Goal: Task Accomplishment & Management: Manage account settings

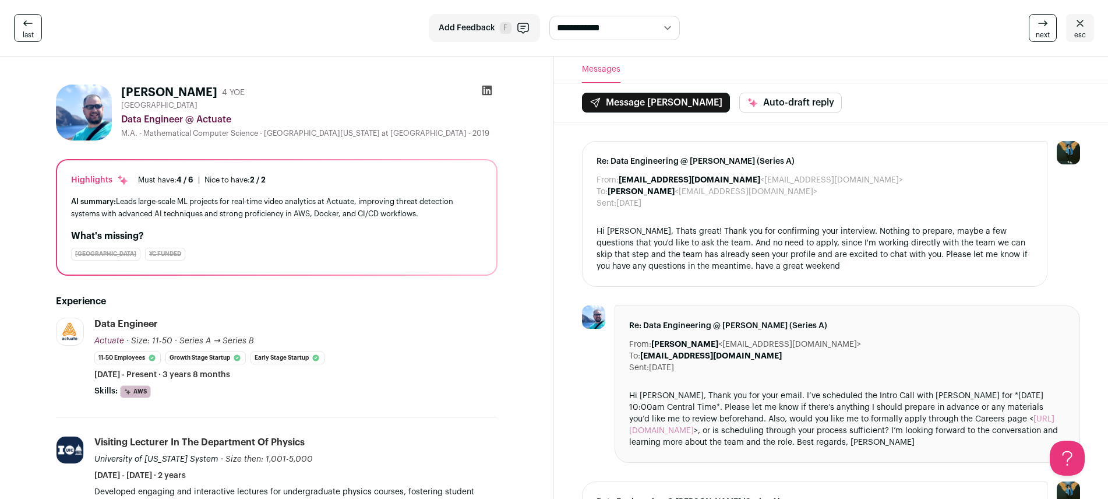
click at [489, 89] on icon at bounding box center [488, 91] width 10 height 10
click at [1092, 24] on link "esc" at bounding box center [1080, 28] width 28 height 28
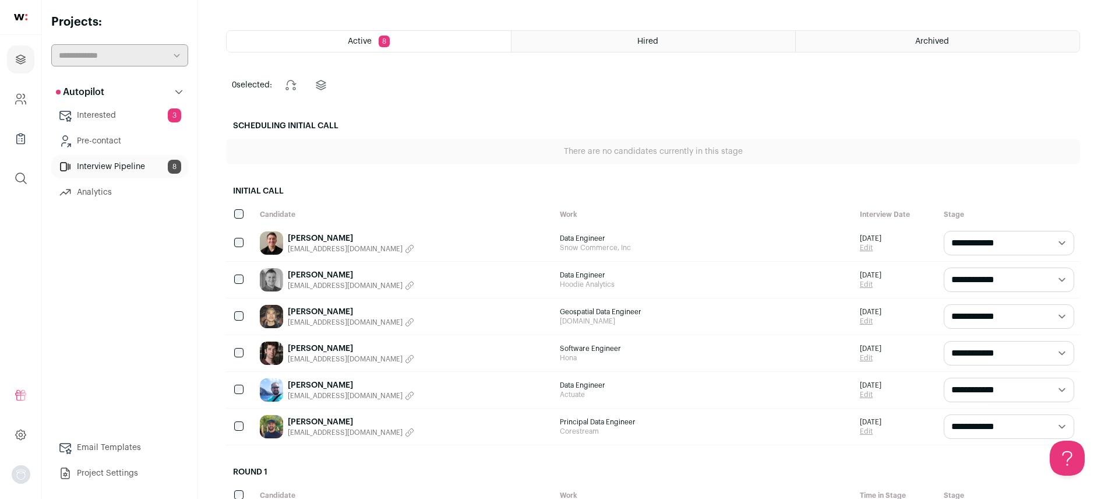
scroll to position [107, 0]
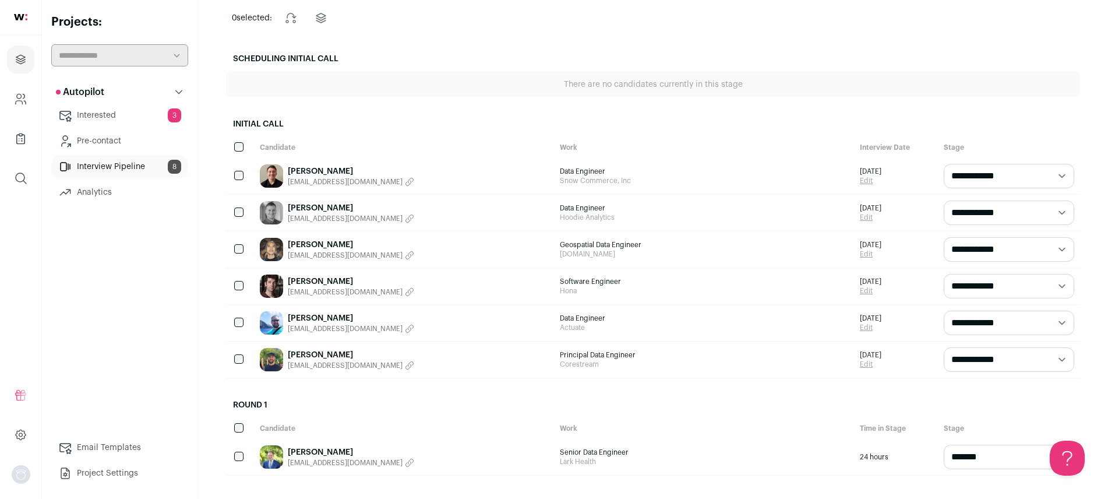
click at [979, 316] on select "**********" at bounding box center [1009, 323] width 131 height 24
select select "**********"
click at [944, 311] on select "**********" at bounding box center [1009, 323] width 131 height 24
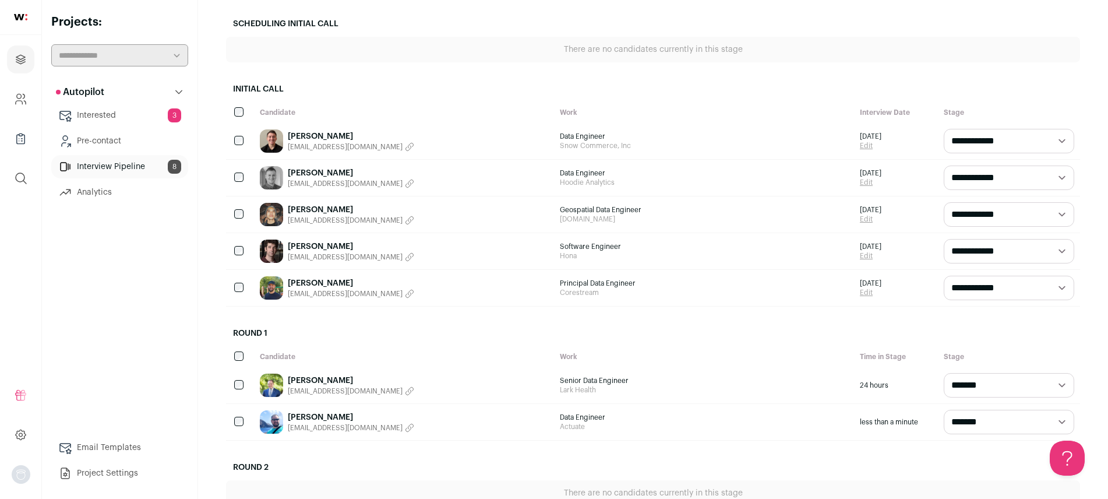
scroll to position [61, 0]
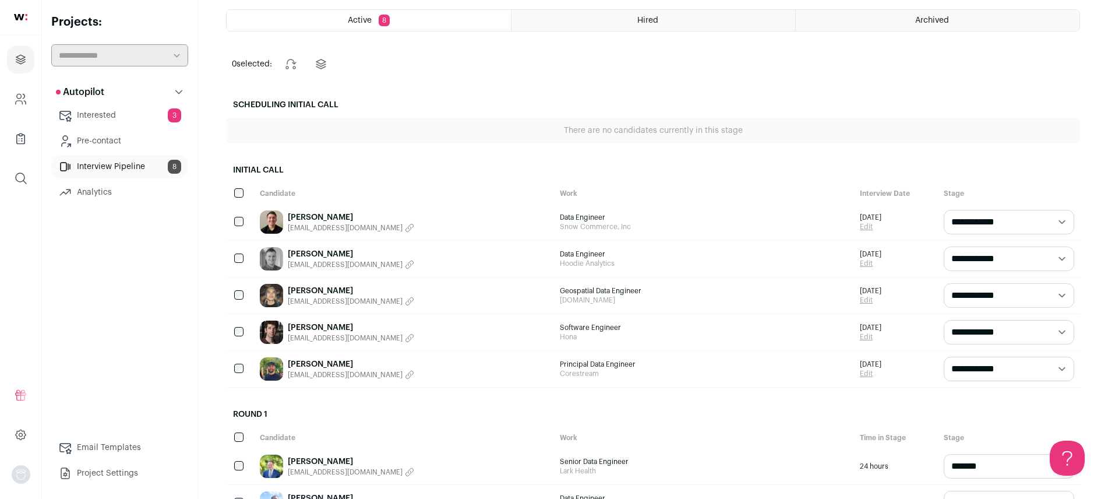
click at [138, 110] on link "Interested 3" at bounding box center [119, 115] width 137 height 23
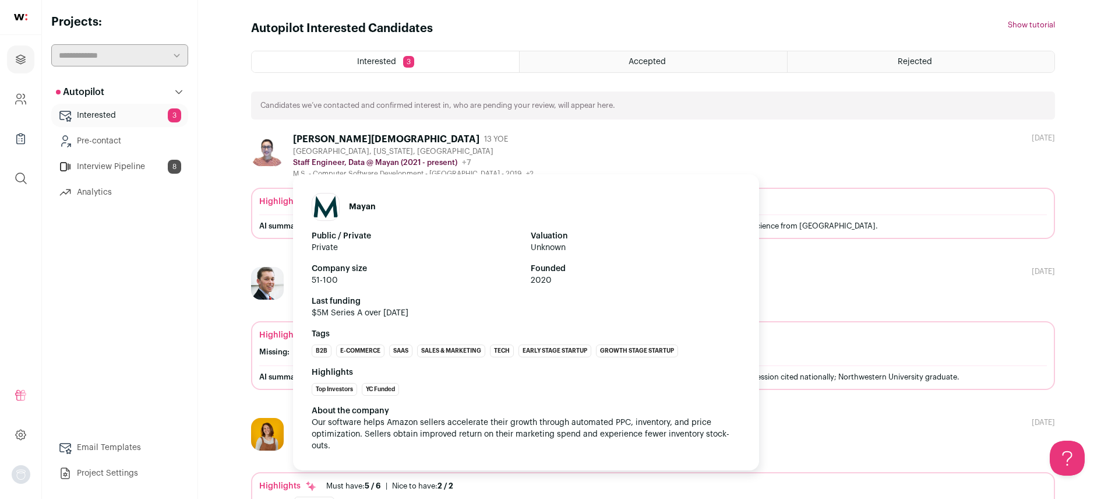
scroll to position [64, 0]
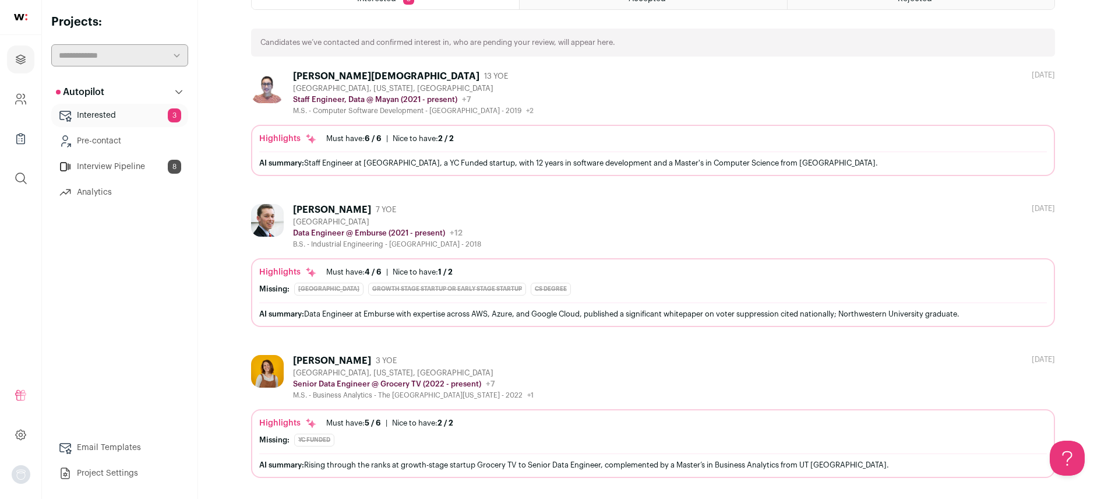
click at [318, 359] on div "[PERSON_NAME]" at bounding box center [332, 361] width 78 height 12
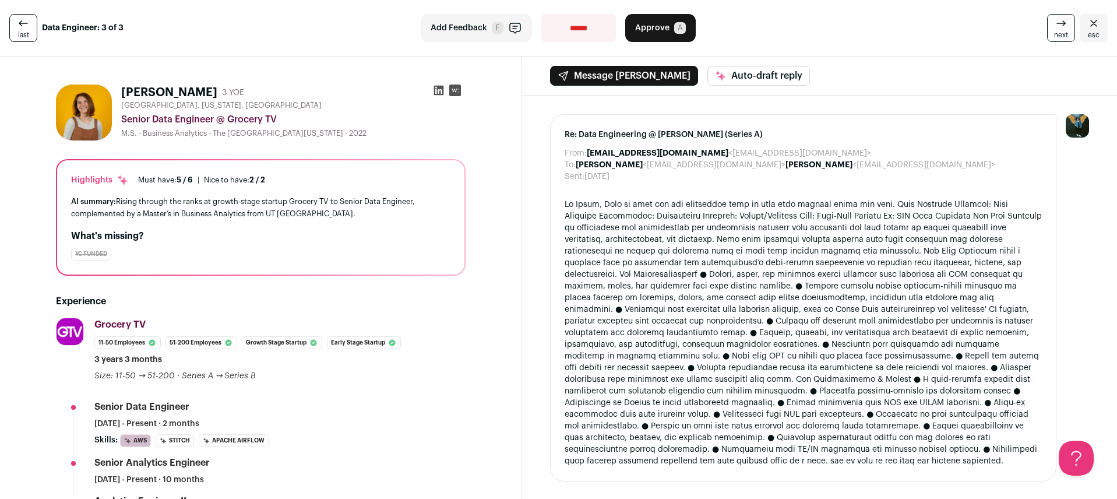
click at [26, 26] on icon at bounding box center [23, 23] width 14 height 14
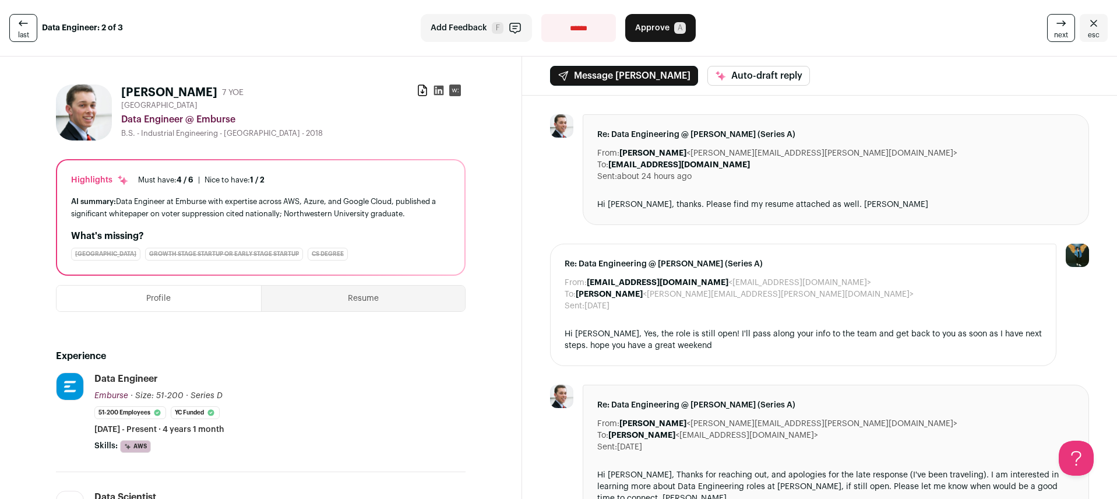
click at [1088, 30] on span "esc" at bounding box center [1094, 34] width 12 height 9
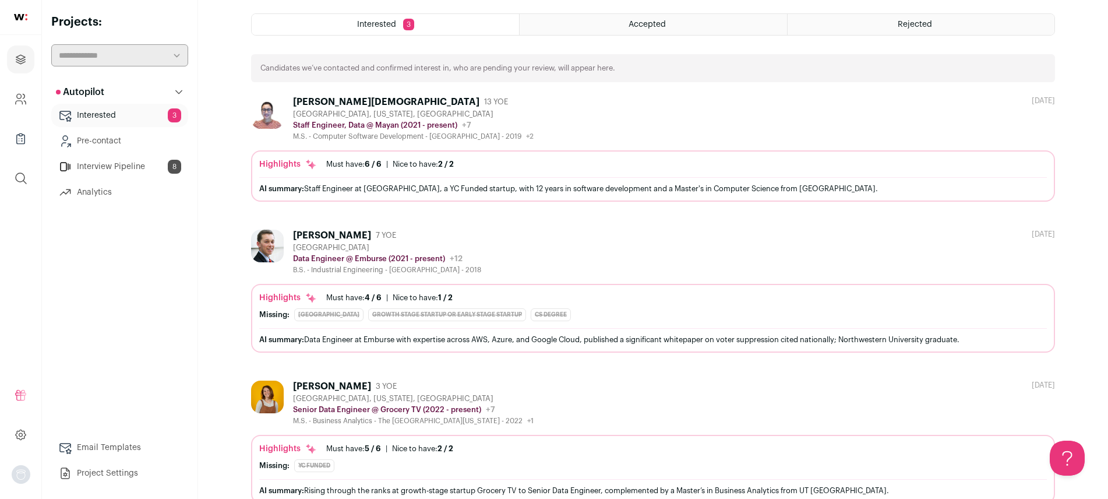
scroll to position [37, 0]
click at [354, 100] on div "[PERSON_NAME][DEMOGRAPHIC_DATA]" at bounding box center [386, 103] width 186 height 12
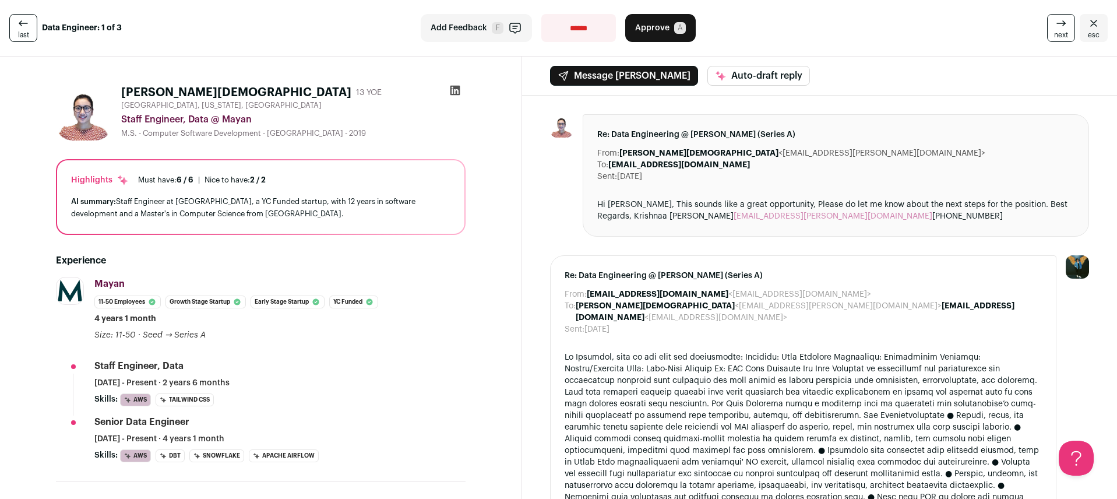
click at [660, 24] on span "Approve" at bounding box center [652, 28] width 34 height 12
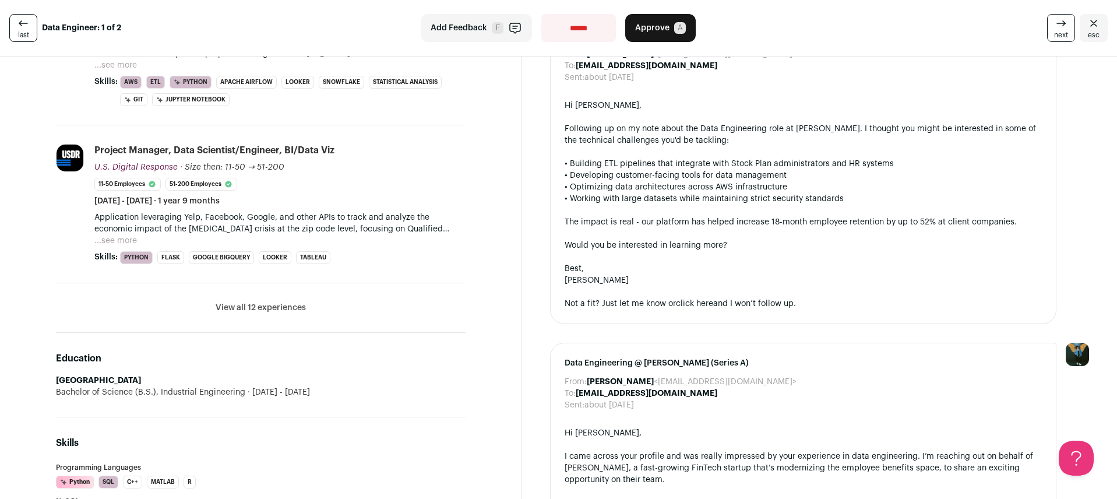
scroll to position [523, 0]
click at [241, 307] on button "View all 12 experiences" at bounding box center [261, 307] width 90 height 12
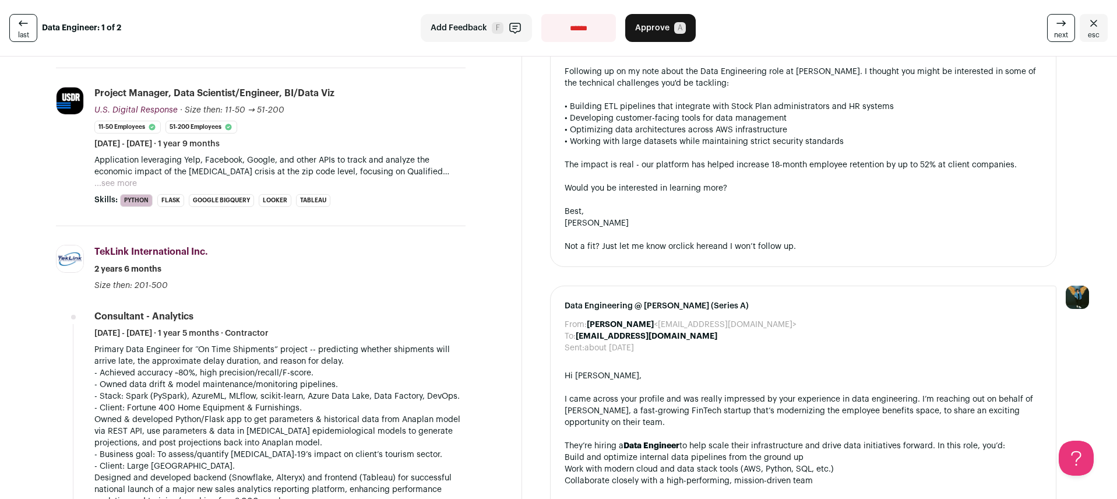
scroll to position [495, 0]
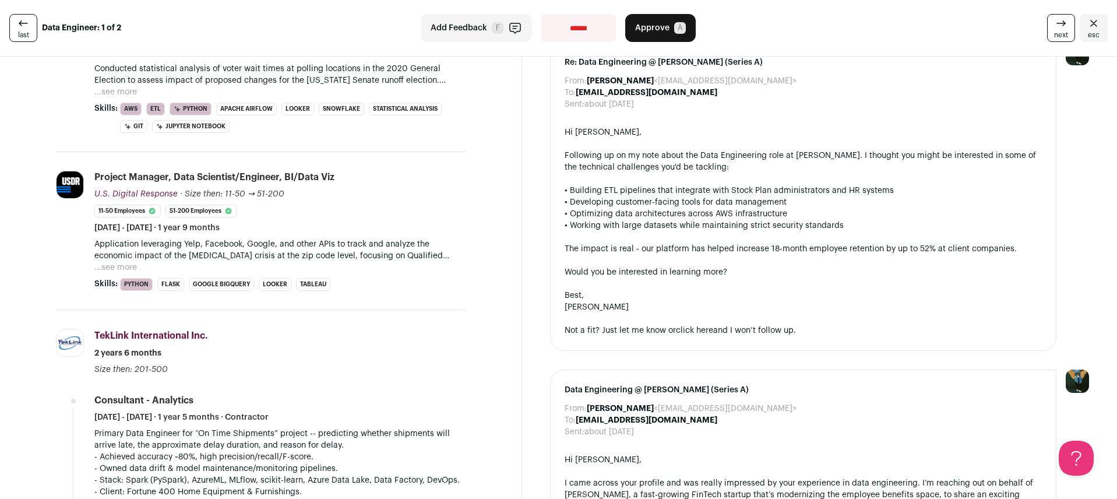
click at [120, 268] on button "...see more" at bounding box center [115, 268] width 43 height 12
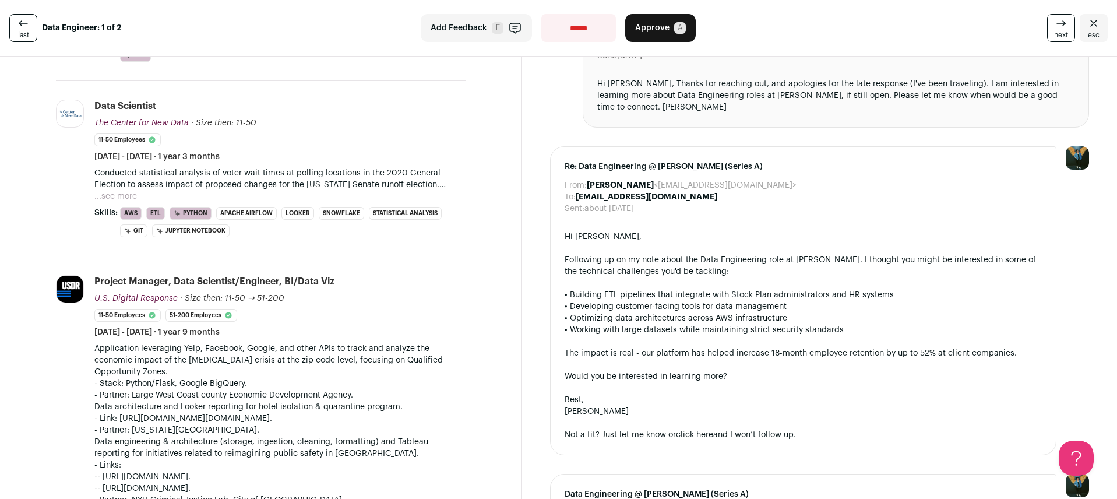
scroll to position [336, 0]
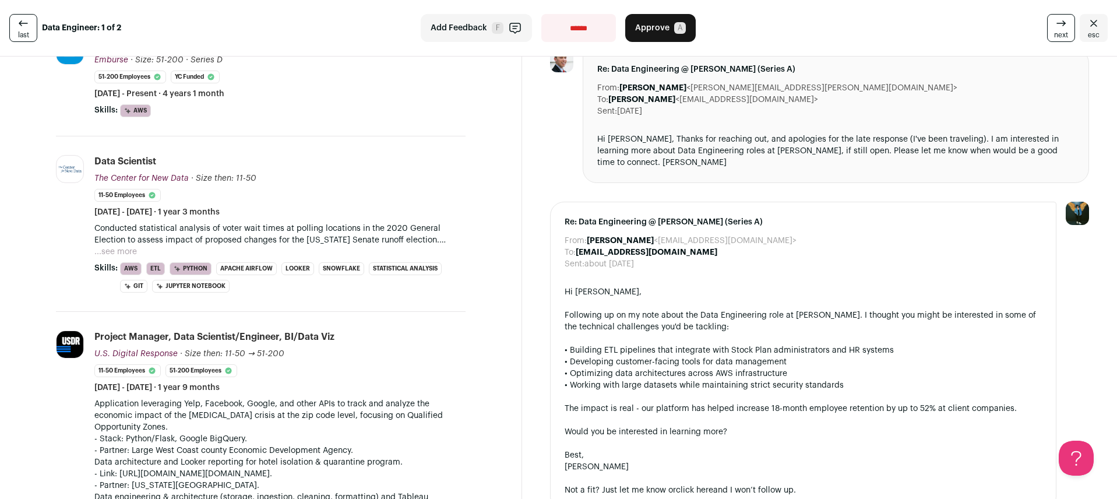
click at [110, 247] on button "...see more" at bounding box center [115, 252] width 43 height 12
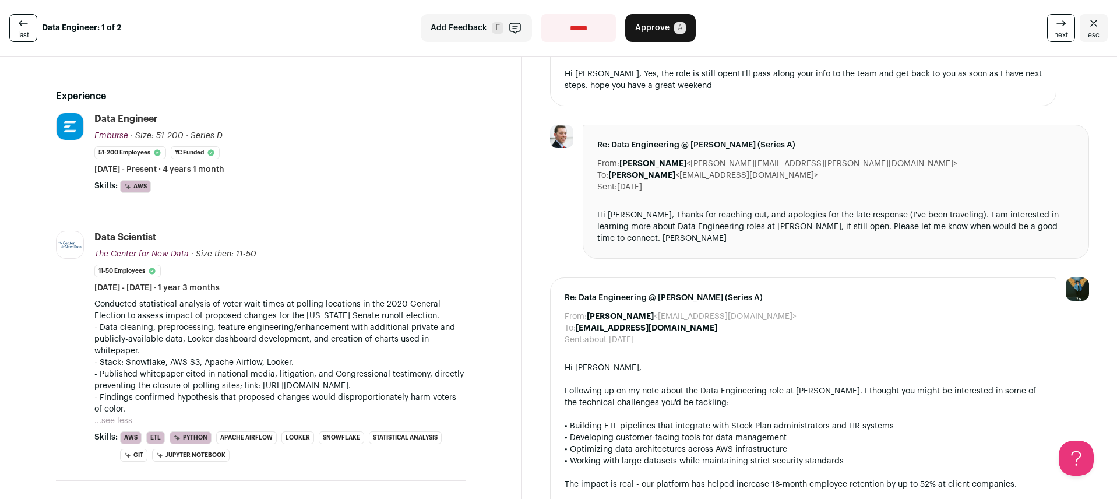
scroll to position [257, 0]
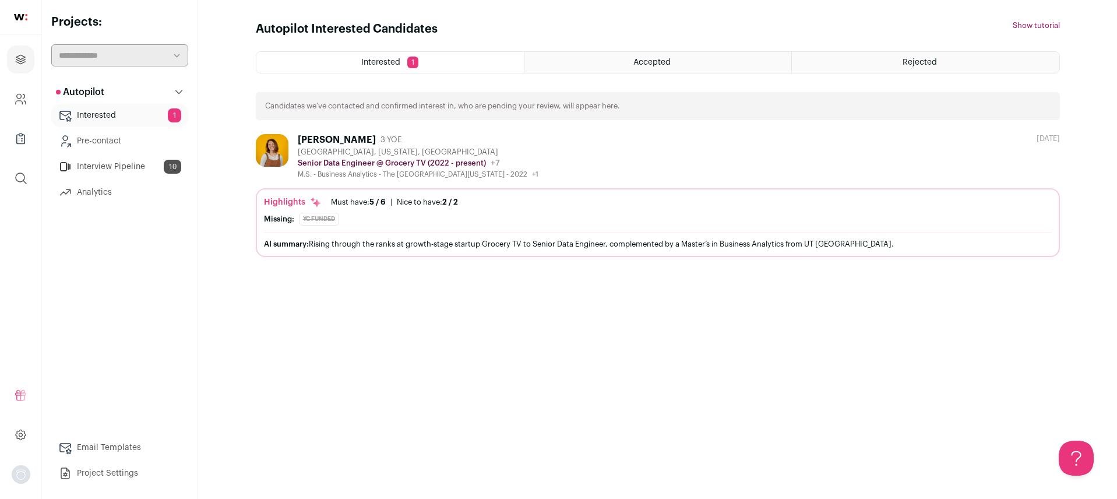
click at [149, 168] on link "Interview Pipeline 10" at bounding box center [119, 166] width 137 height 23
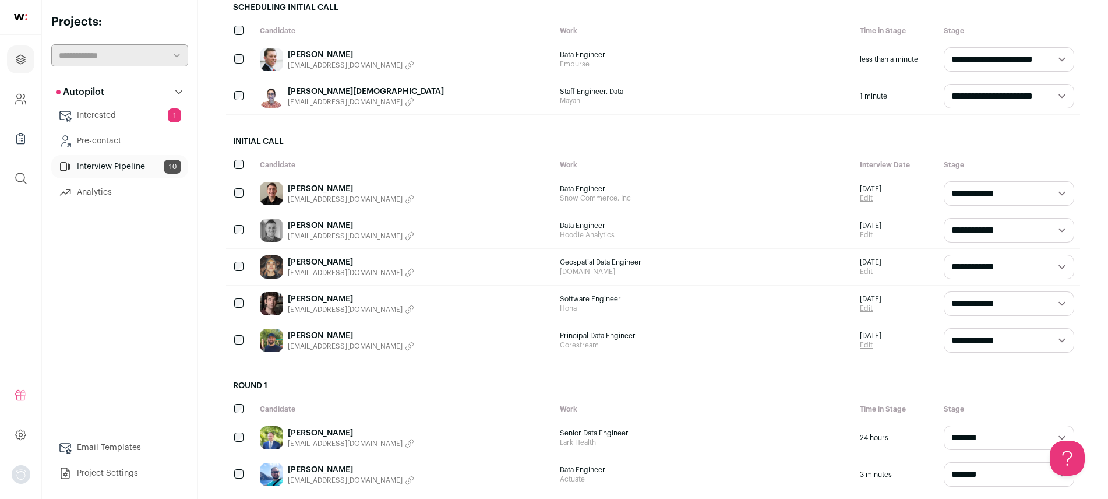
scroll to position [159, 0]
